Goal: Task Accomplishment & Management: Use online tool/utility

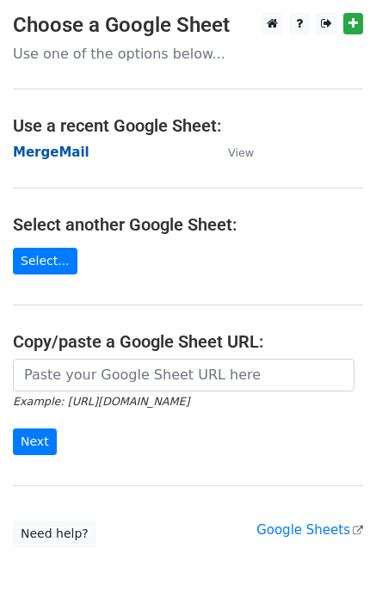
click at [56, 160] on strong "MergeMail" at bounding box center [51, 152] width 77 height 15
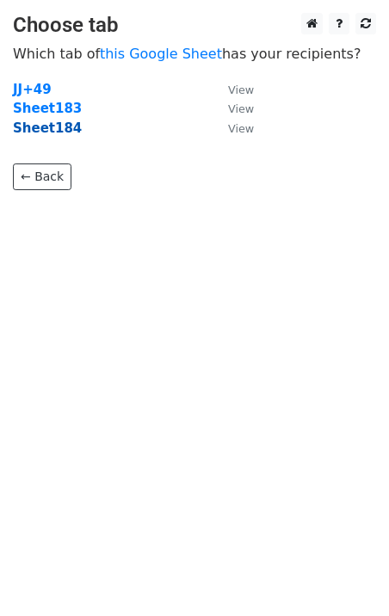
click at [52, 133] on strong "Sheet184" at bounding box center [47, 127] width 69 height 15
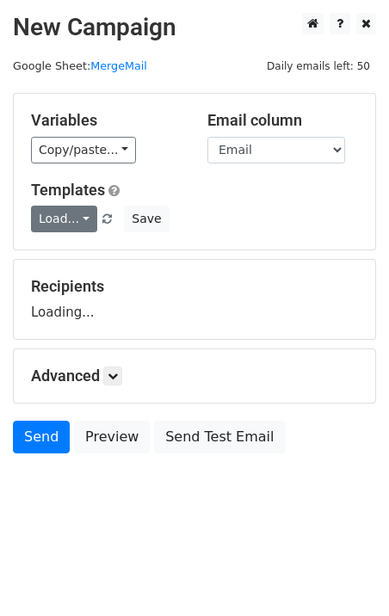
click at [46, 220] on link "Load..." at bounding box center [64, 219] width 66 height 27
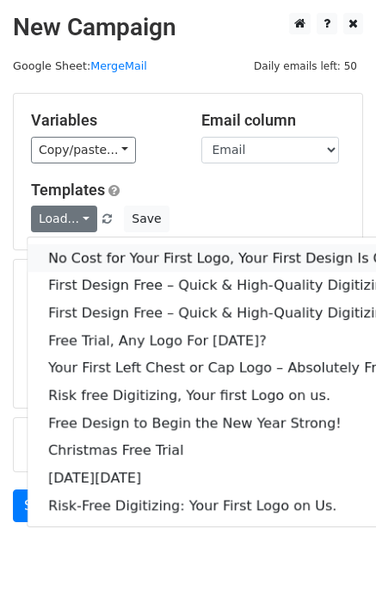
click at [74, 252] on link "No Cost for Your First Logo, Your First Design Is On Us!" at bounding box center [234, 258] width 413 height 28
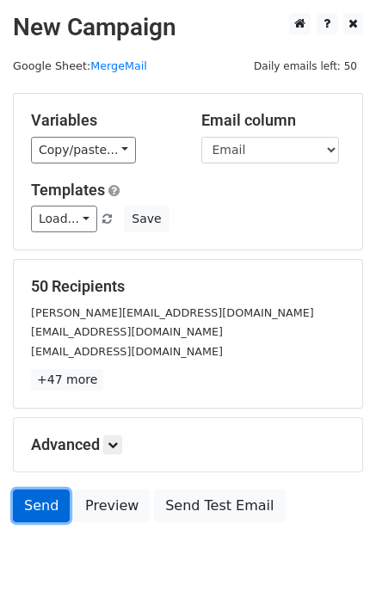
click at [34, 505] on link "Send" at bounding box center [41, 506] width 57 height 33
